Goal: Find specific page/section: Find specific page/section

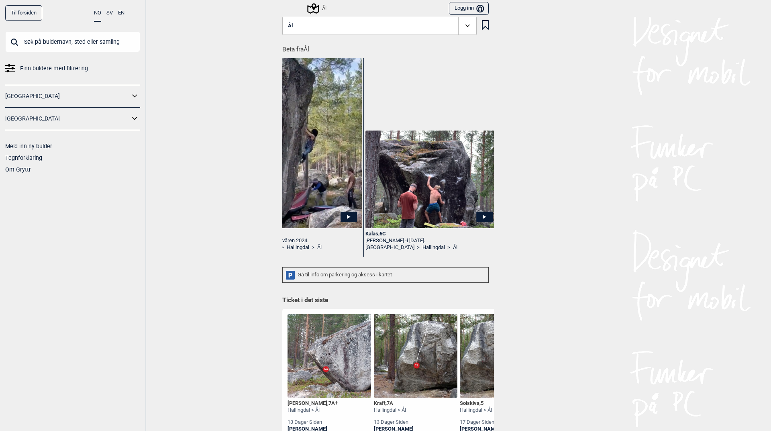
scroll to position [0, 1156]
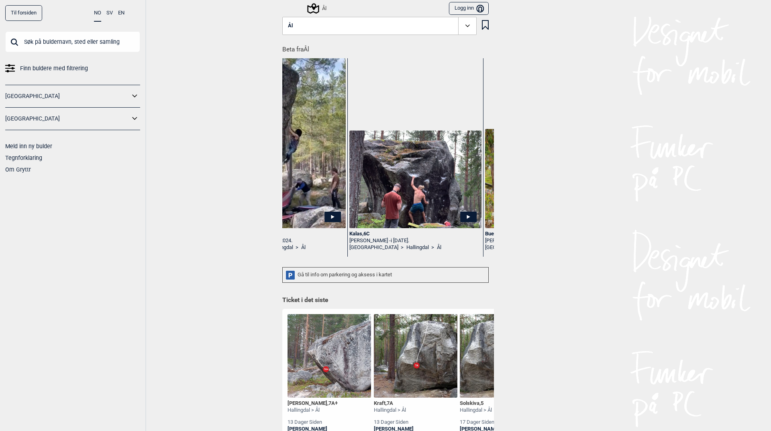
click at [93, 44] on input "text" at bounding box center [72, 41] width 135 height 21
type input "ål"
click at [315, 9] on icon at bounding box center [313, 8] width 12 height 10
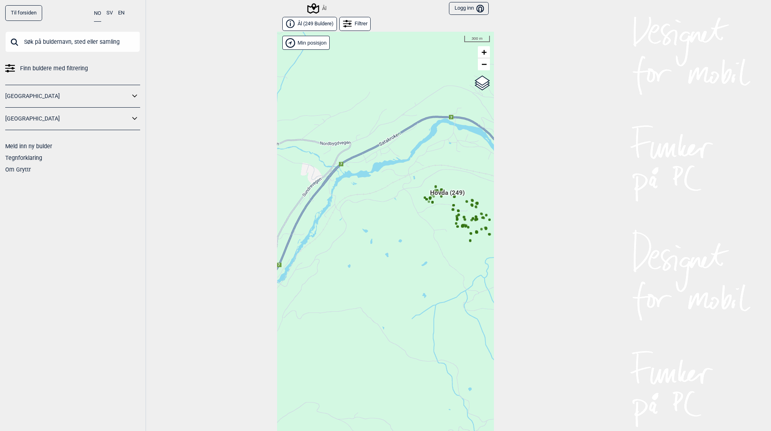
scroll to position [12, 0]
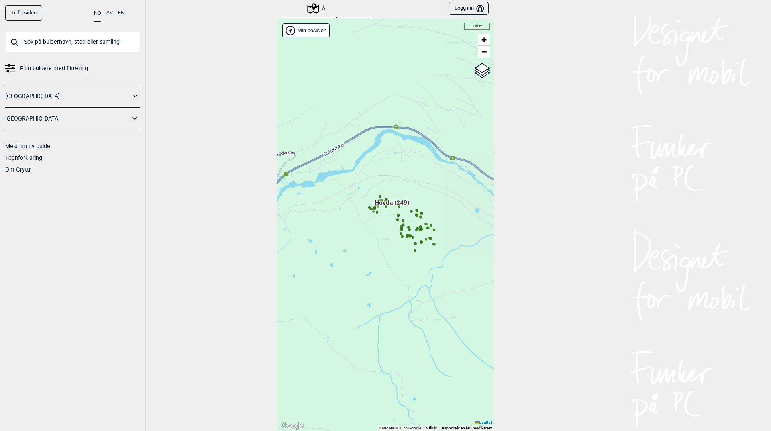
drag, startPoint x: 421, startPoint y: 233, endPoint x: 366, endPoint y: 255, distance: 59.8
click at [366, 255] on div "Hallingdal Gol Ål Stange Kolomoen [GEOGRAPHIC_DATA] [GEOGRAPHIC_DATA][PERSON_NA…" at bounding box center [385, 225] width 217 height 412
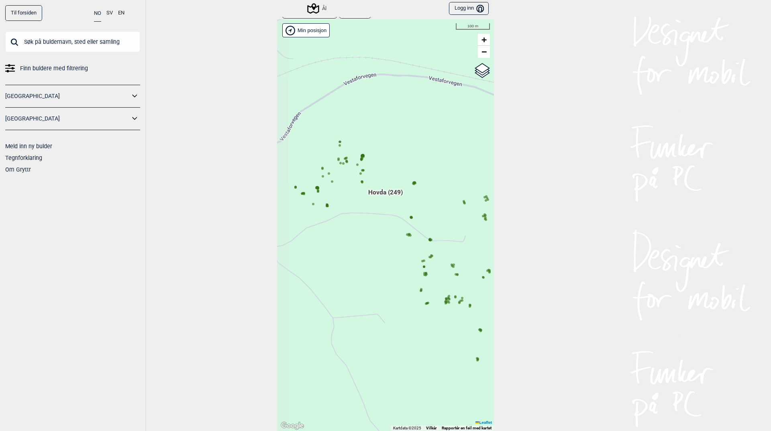
drag, startPoint x: 402, startPoint y: 229, endPoint x: 468, endPoint y: 257, distance: 71.6
click at [468, 257] on div "Hallingdal Gol Ål Stange Kolomoen [GEOGRAPHIC_DATA] [GEOGRAPHIC_DATA][PERSON_NA…" at bounding box center [385, 225] width 217 height 412
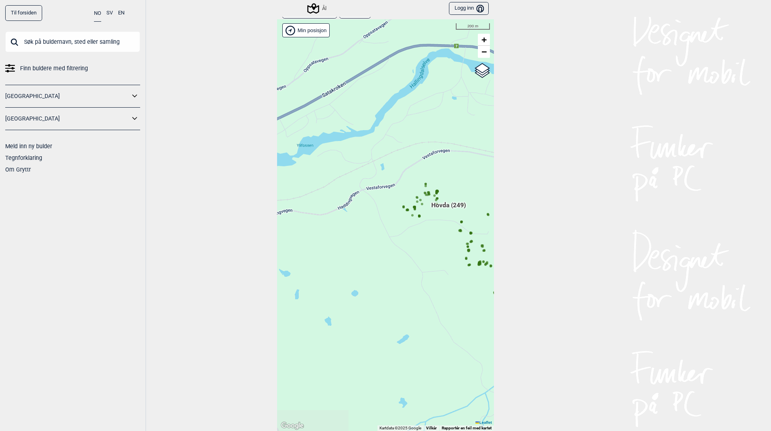
drag, startPoint x: 403, startPoint y: 266, endPoint x: 445, endPoint y: 245, distance: 47.4
click at [445, 245] on div "Hallingdal Gol Ål Stange Kolomoen [GEOGRAPHIC_DATA] [GEOGRAPHIC_DATA][PERSON_NA…" at bounding box center [385, 225] width 217 height 412
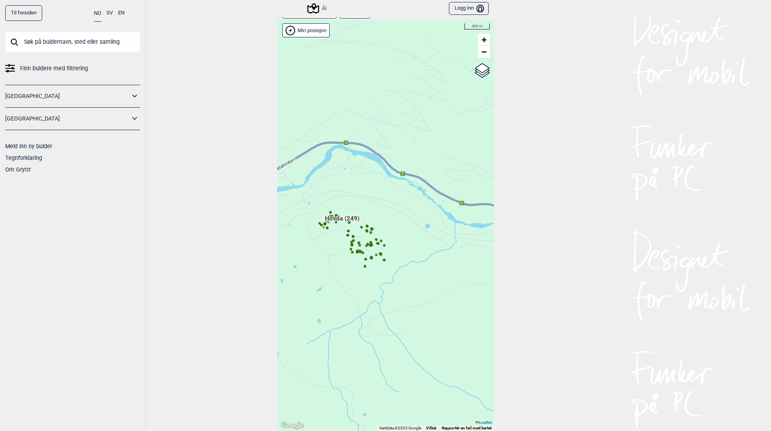
drag, startPoint x: 404, startPoint y: 269, endPoint x: 304, endPoint y: 264, distance: 99.7
click at [304, 264] on div "Hallingdal Gol Ål Stange Kolomoen [GEOGRAPHIC_DATA] [GEOGRAPHIC_DATA][PERSON_NA…" at bounding box center [385, 225] width 217 height 412
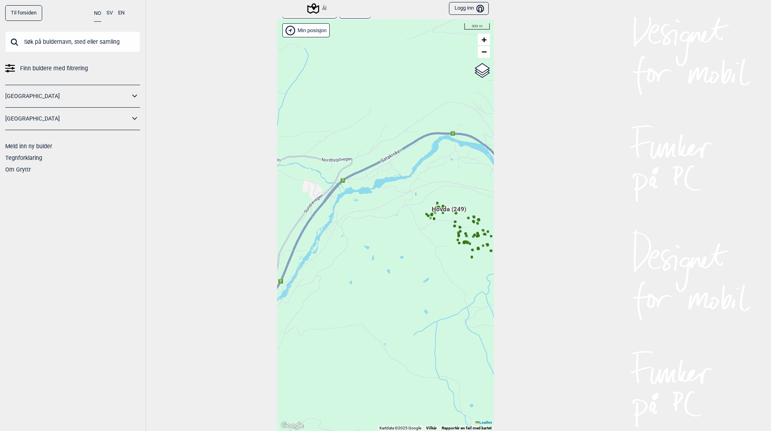
drag, startPoint x: 337, startPoint y: 304, endPoint x: 491, endPoint y: 293, distance: 155.0
click at [491, 293] on div "Til forsiden NO SV EN Finn buldere med filtrering [GEOGRAPHIC_DATA] [GEOGRAPHIC…" at bounding box center [385, 215] width 771 height 431
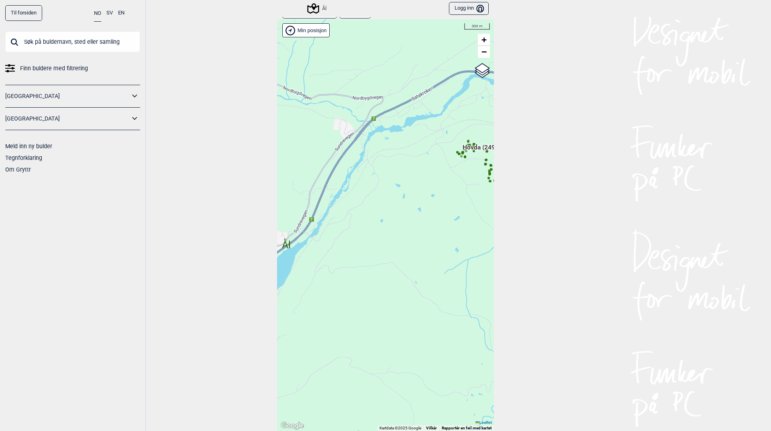
drag, startPoint x: 401, startPoint y: 321, endPoint x: 383, endPoint y: 262, distance: 61.6
click at [383, 262] on div "Hallingdal Gol Ål Stange Kolomoen [GEOGRAPHIC_DATA] [GEOGRAPHIC_DATA][PERSON_NA…" at bounding box center [385, 225] width 217 height 412
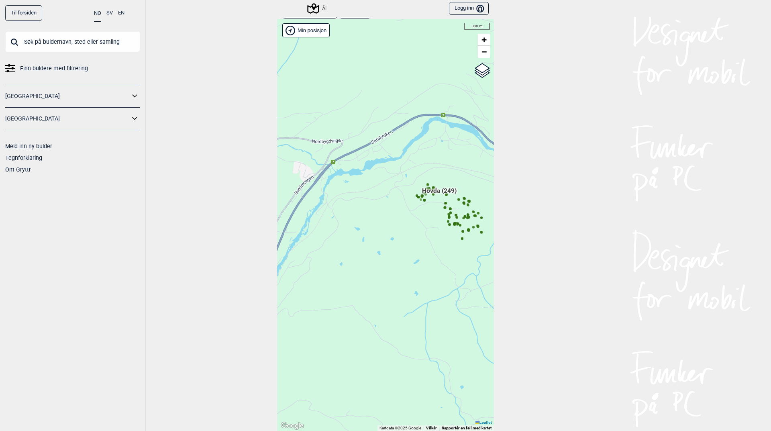
drag, startPoint x: 386, startPoint y: 223, endPoint x: 357, endPoint y: 255, distance: 43.2
click at [357, 255] on div "Hallingdal Gol Ål Stange Kolomoen [GEOGRAPHIC_DATA] [GEOGRAPHIC_DATA][PERSON_NA…" at bounding box center [385, 225] width 217 height 412
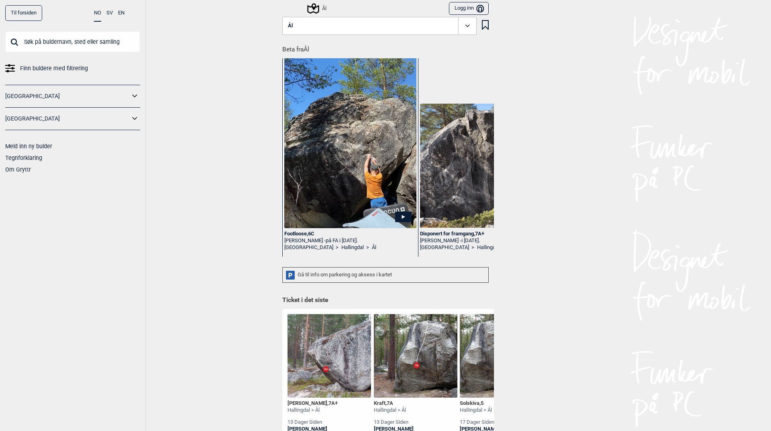
scroll to position [642, 0]
